Goal: Ask a question

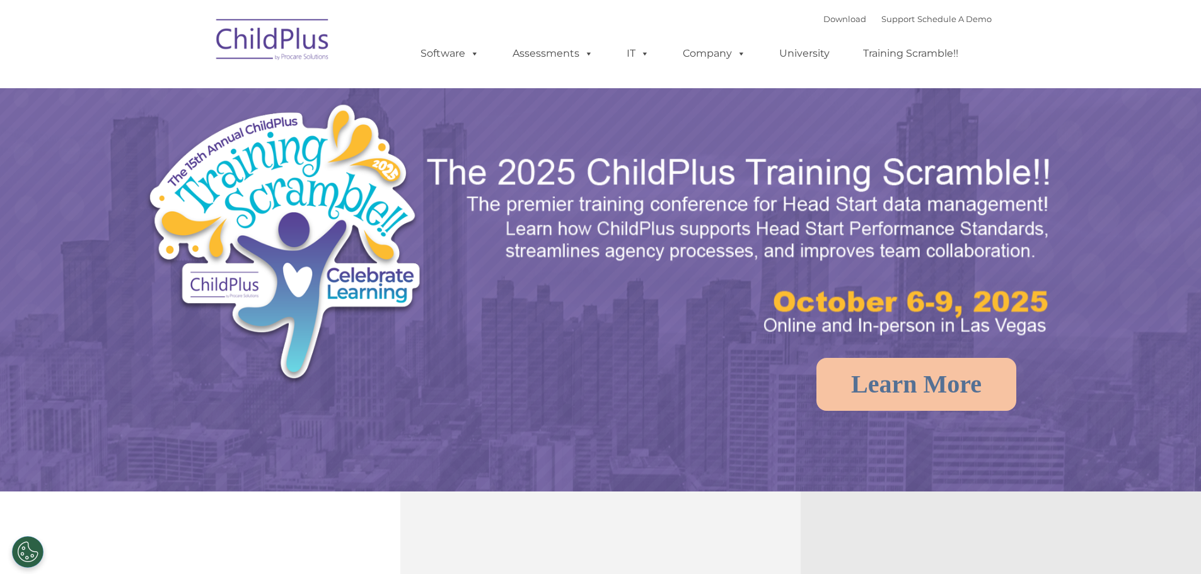
select select "MEDIUM"
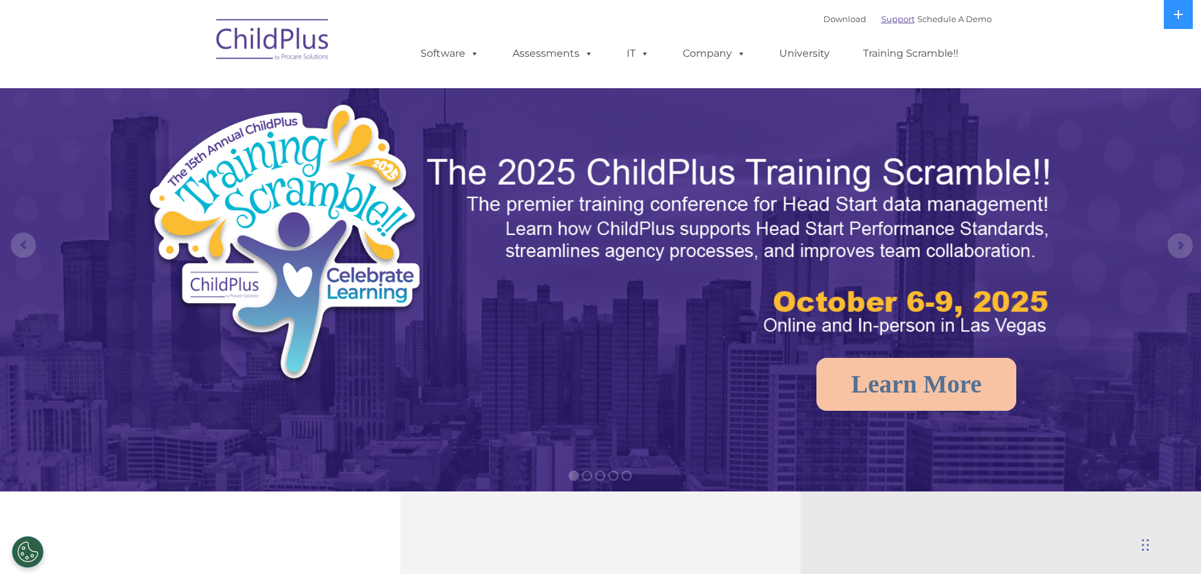
click at [894, 20] on link "Support" at bounding box center [897, 19] width 33 height 10
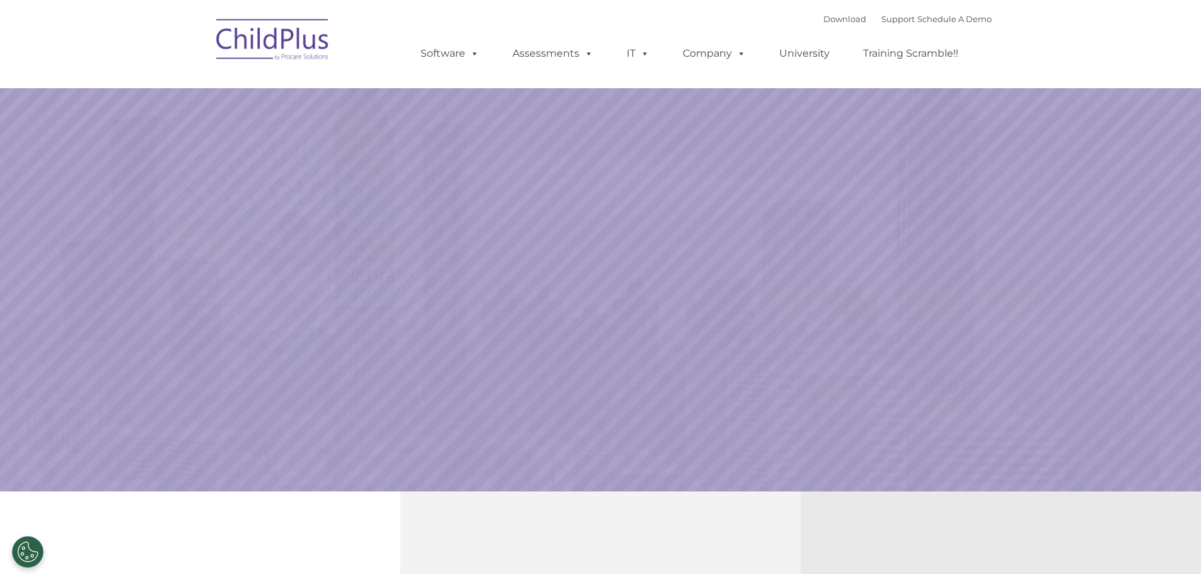
select select "MEDIUM"
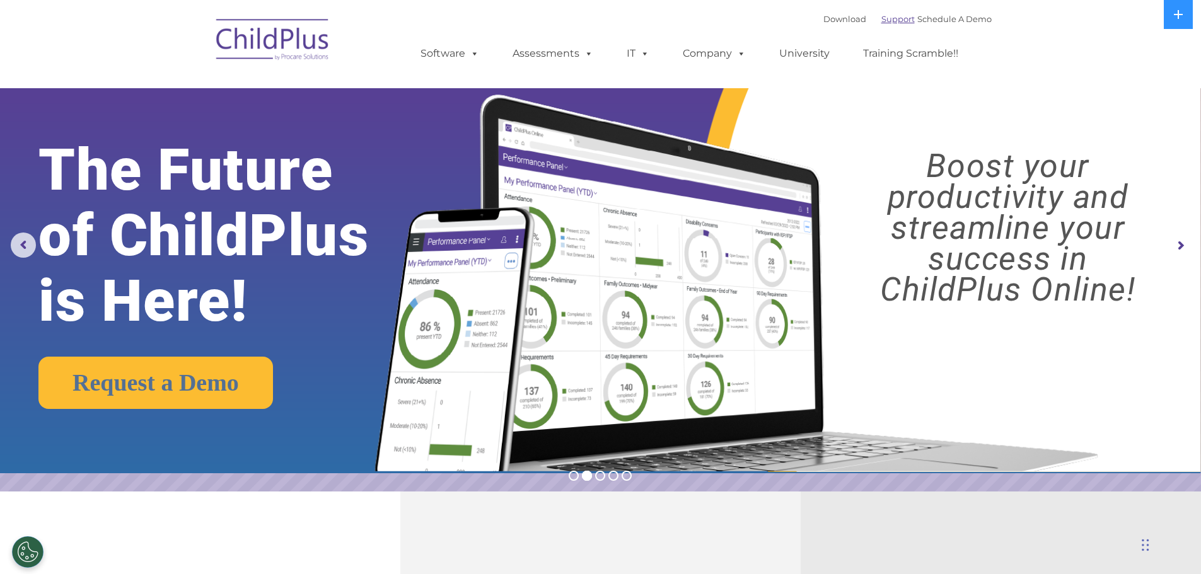
click at [884, 18] on link "Support" at bounding box center [897, 19] width 33 height 10
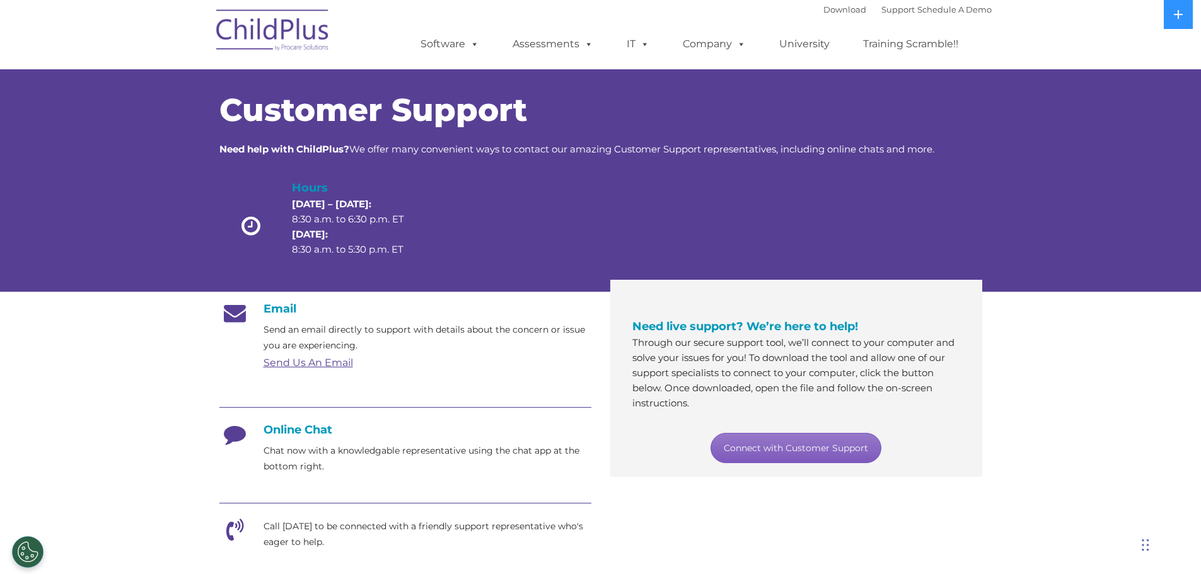
click at [783, 437] on link "Connect with Customer Support" at bounding box center [795, 448] width 171 height 30
